Goal: Task Accomplishment & Management: Use online tool/utility

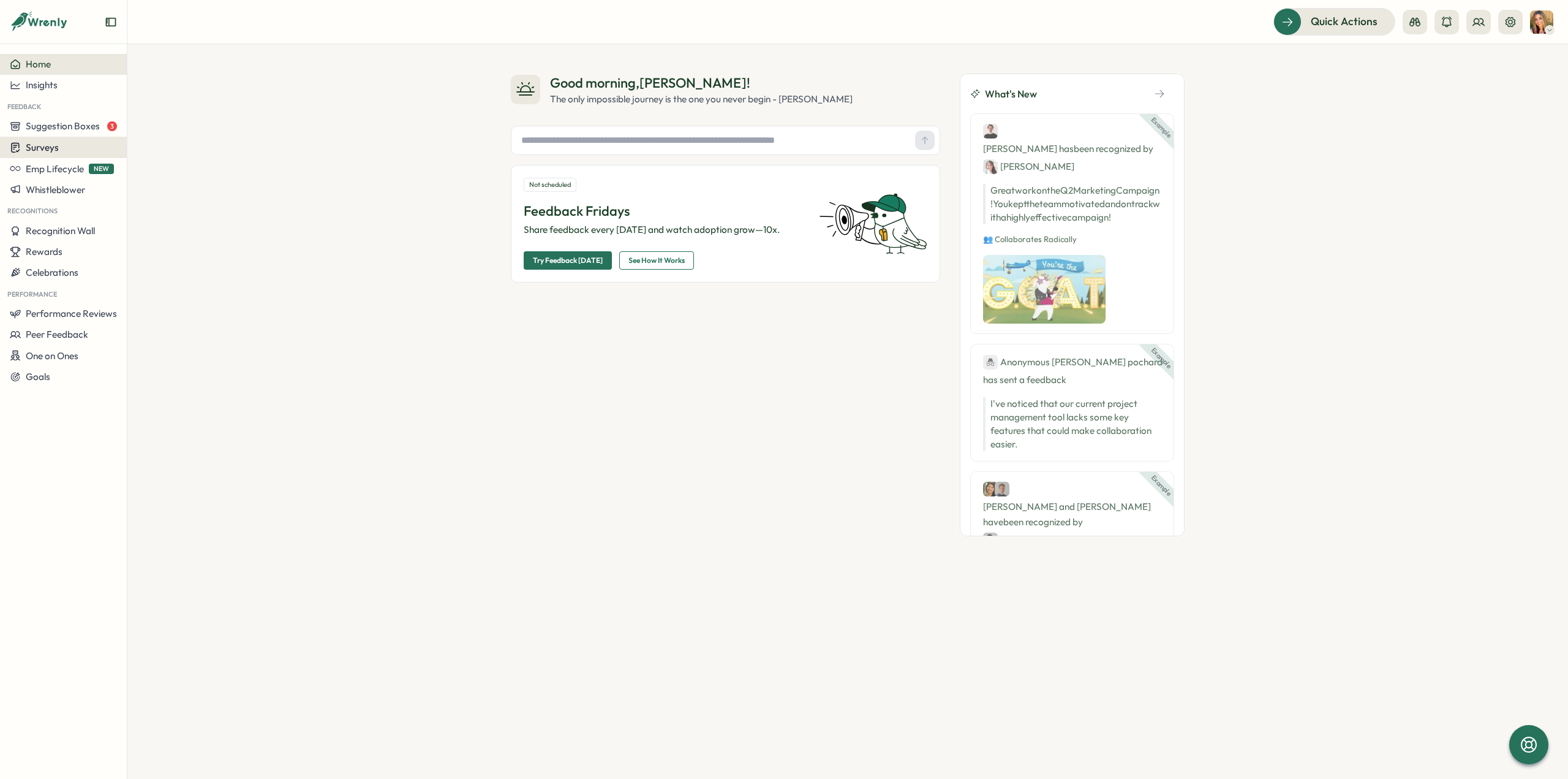
click at [71, 154] on button "Surveys" at bounding box center [63, 147] width 127 height 22
click at [159, 123] on div "Insights" at bounding box center [175, 124] width 91 height 14
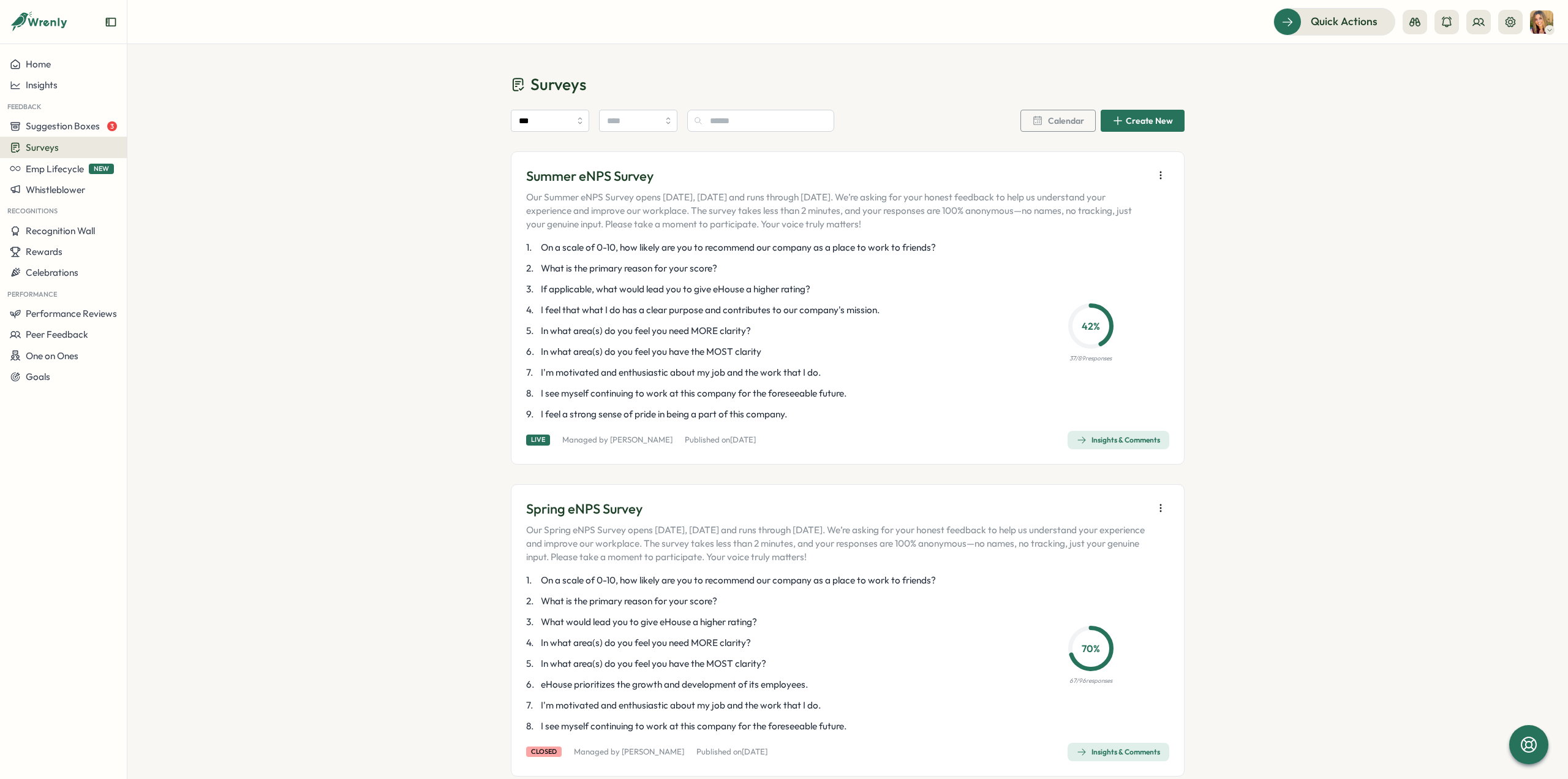
click at [1094, 441] on div "Insights & Comments" at bounding box center [1118, 439] width 83 height 10
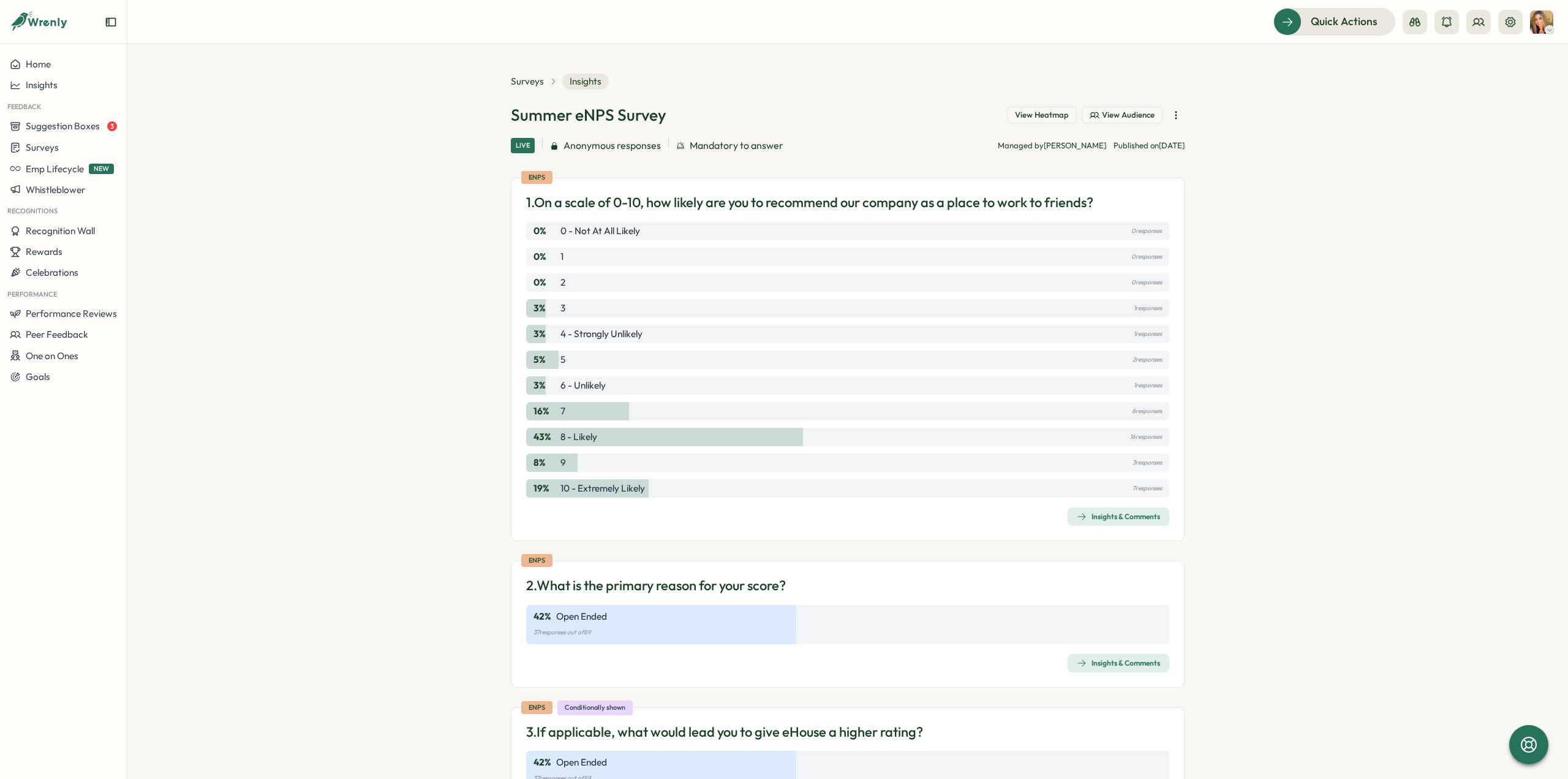
click at [1175, 113] on icon "button" at bounding box center [1176, 116] width 12 height 12
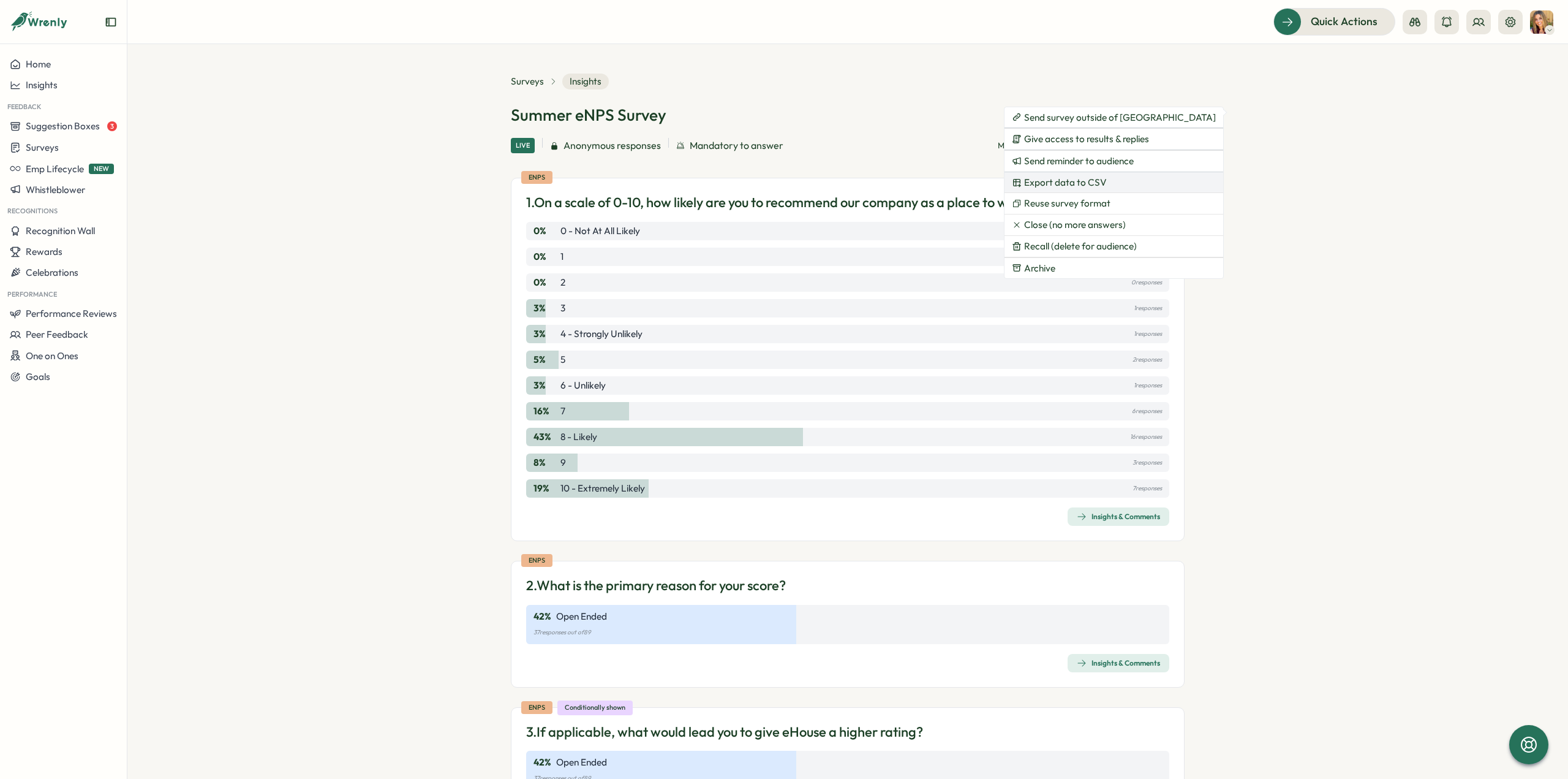
click at [1093, 183] on span "Export data to CSV" at bounding box center [1065, 182] width 82 height 11
